Goal: Transaction & Acquisition: Purchase product/service

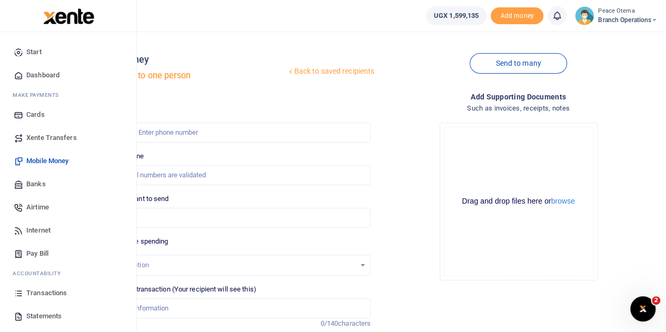
click at [36, 136] on span "Xente Transfers" at bounding box center [51, 138] width 51 height 11
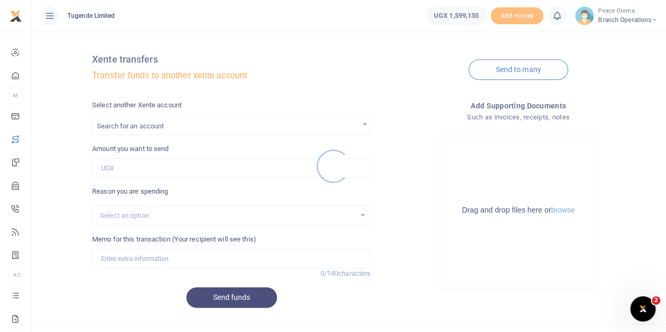
click at [146, 127] on div at bounding box center [333, 166] width 666 height 332
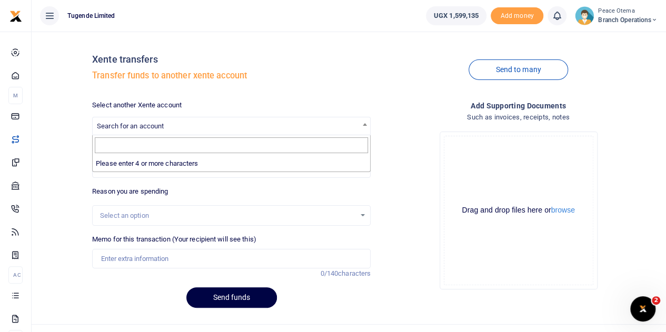
click at [146, 127] on span "Search for an account" at bounding box center [130, 126] width 67 height 8
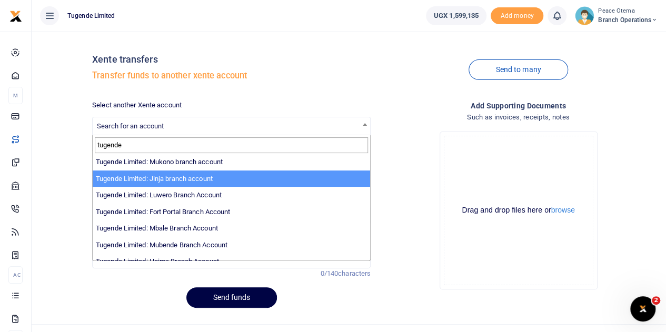
scroll to position [118, 0]
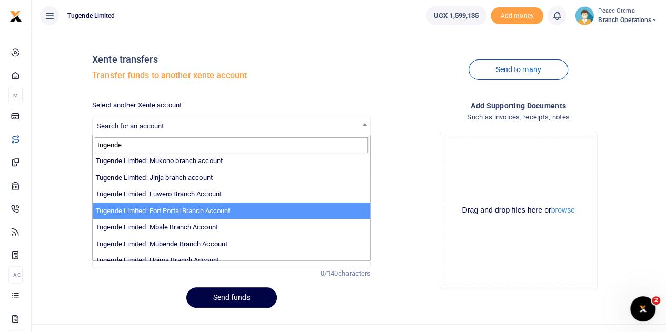
type input "tugende"
select select "3346"
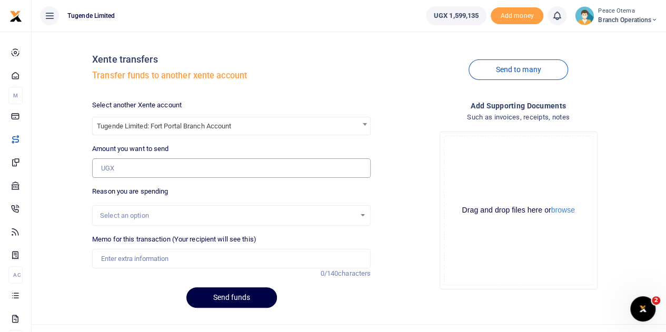
click at [123, 165] on input "Amount you want to send" at bounding box center [231, 168] width 279 height 20
click at [143, 165] on input "Amount you want to send" at bounding box center [231, 168] width 279 height 20
paste input "173,000.00"
type input "173,000"
click at [109, 262] on input "Memo for this transaction (Your recipient will see this)" at bounding box center [231, 259] width 279 height 20
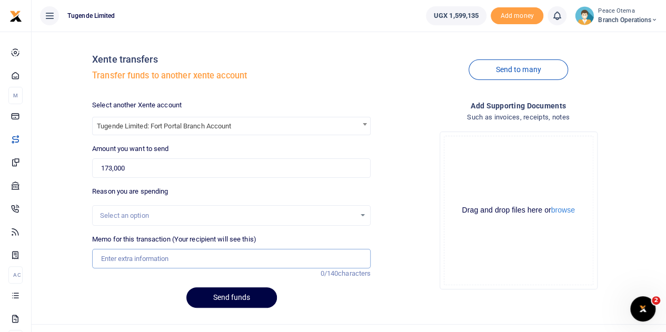
paste input "TLUG-016940"
click at [155, 257] on input "TLUG016940" at bounding box center [231, 259] width 279 height 20
type input "TLUG016940 Office data Fort portal September 2025"
click at [232, 297] on button "Send funds" at bounding box center [231, 297] width 91 height 21
